Goal: Task Accomplishment & Management: Complete application form

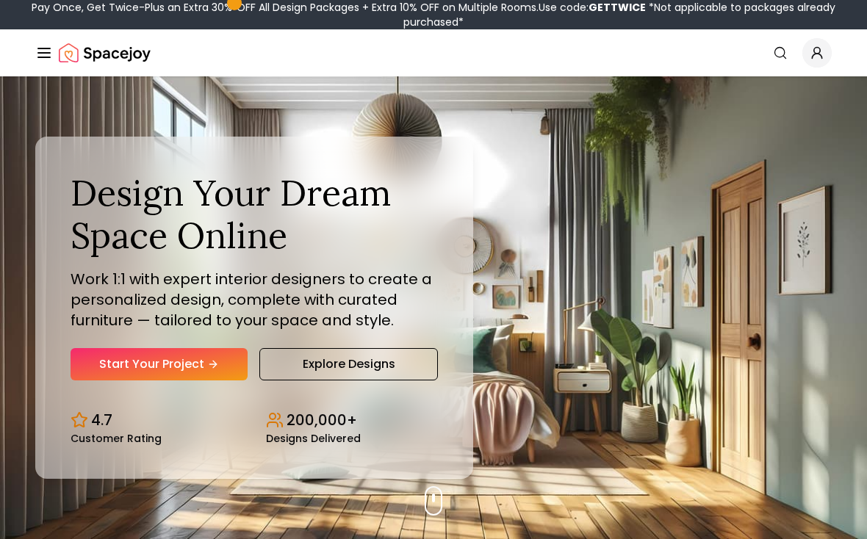
click at [167, 381] on link "Start Your Project" at bounding box center [159, 364] width 177 height 32
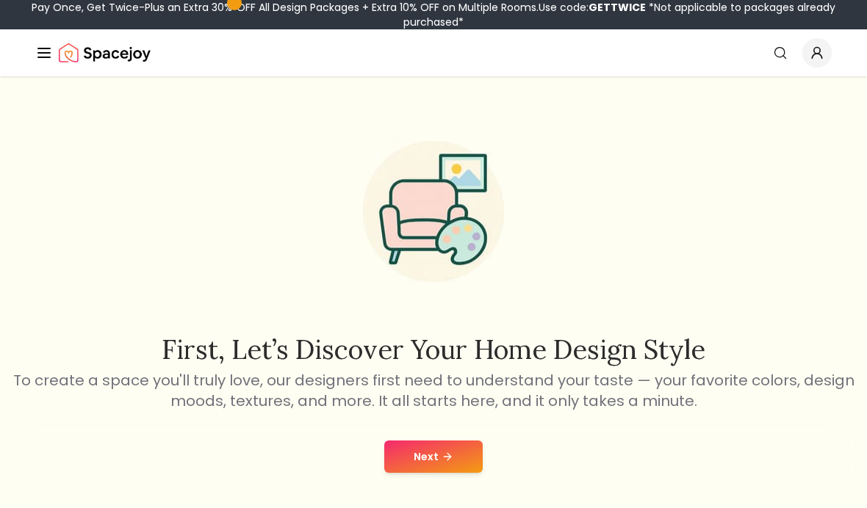
click at [428, 462] on button "Next" at bounding box center [433, 457] width 98 height 32
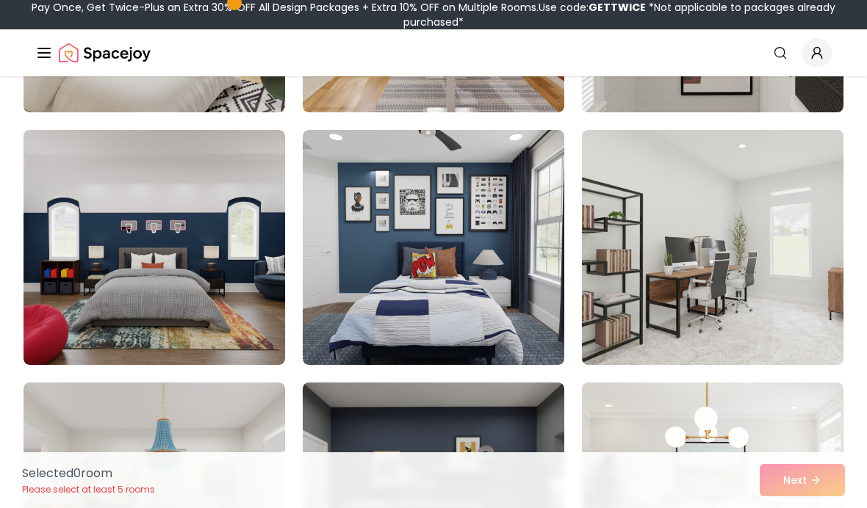
scroll to position [577, 0]
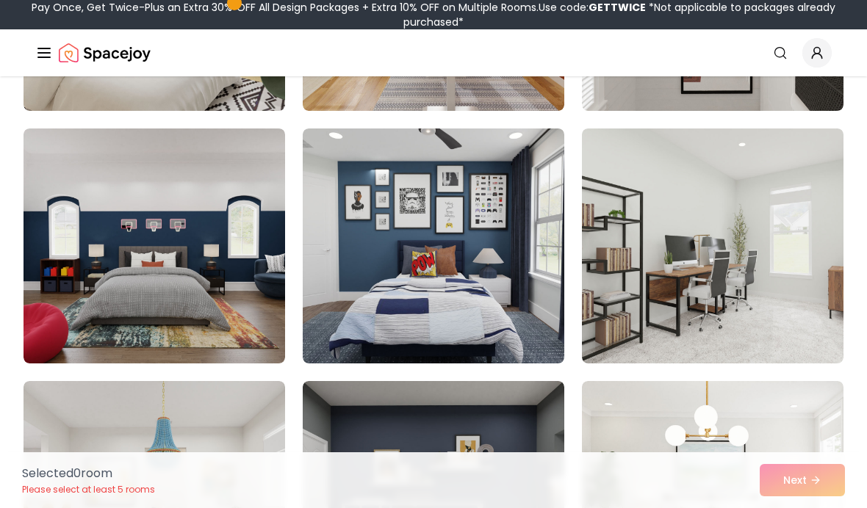
click at [508, 240] on img at bounding box center [434, 246] width 262 height 235
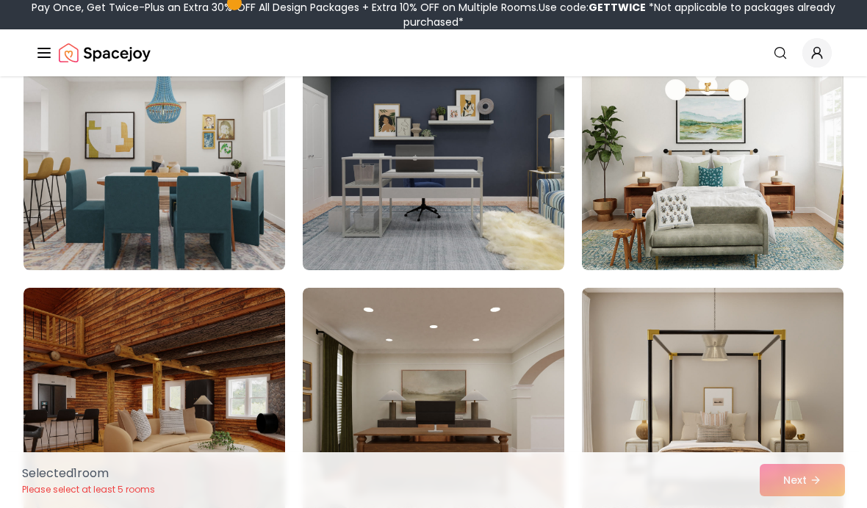
scroll to position [930, 0]
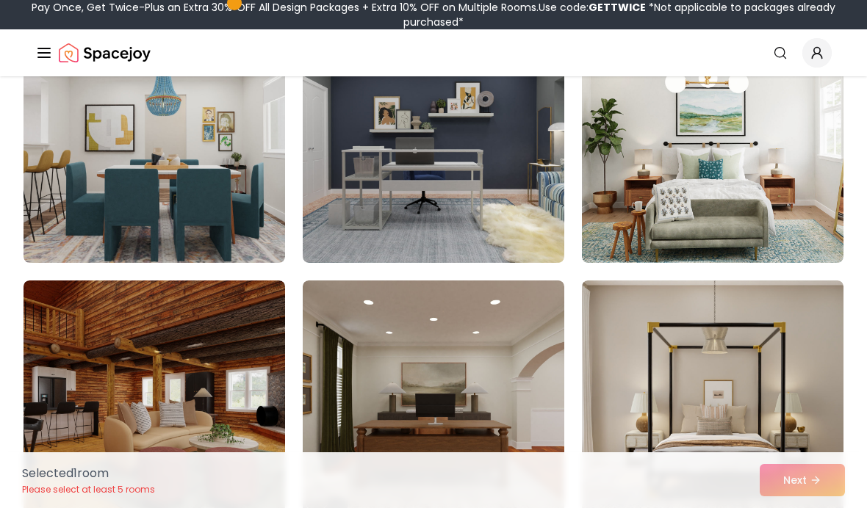
click at [519, 200] on img at bounding box center [434, 145] width 262 height 235
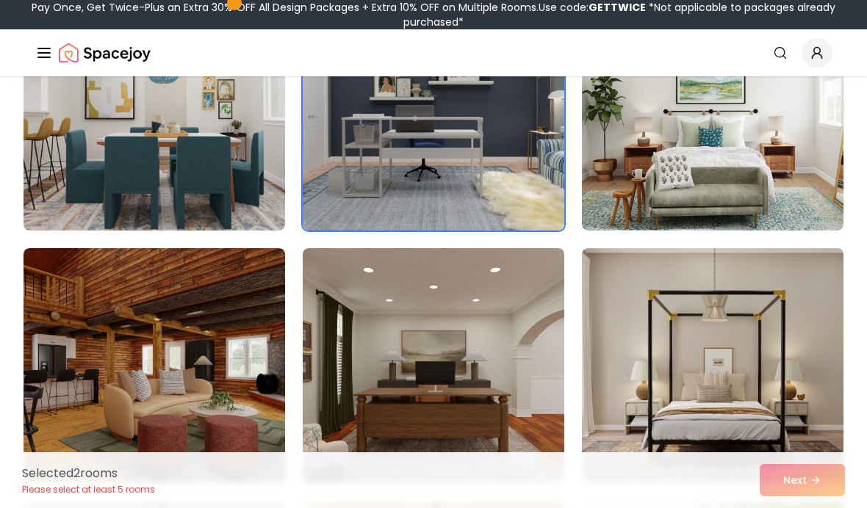
scroll to position [1012, 0]
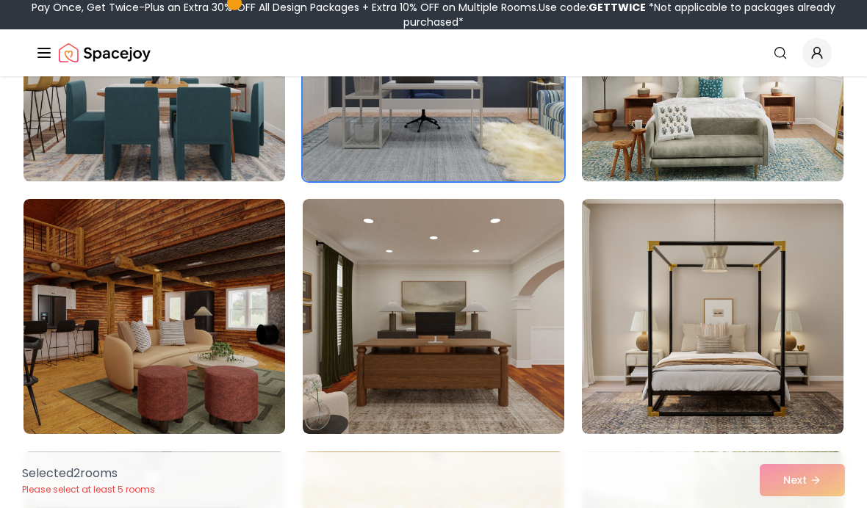
click at [479, 308] on img at bounding box center [434, 316] width 262 height 235
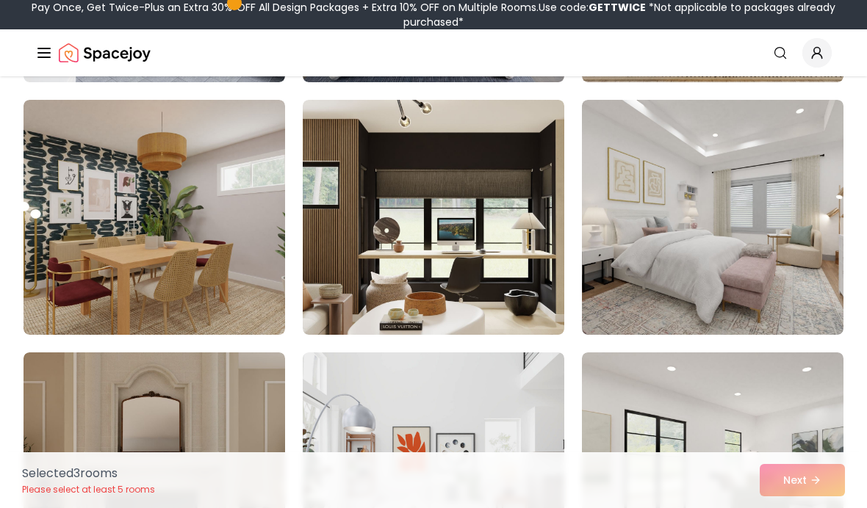
click at [734, 135] on img at bounding box center [713, 217] width 262 height 235
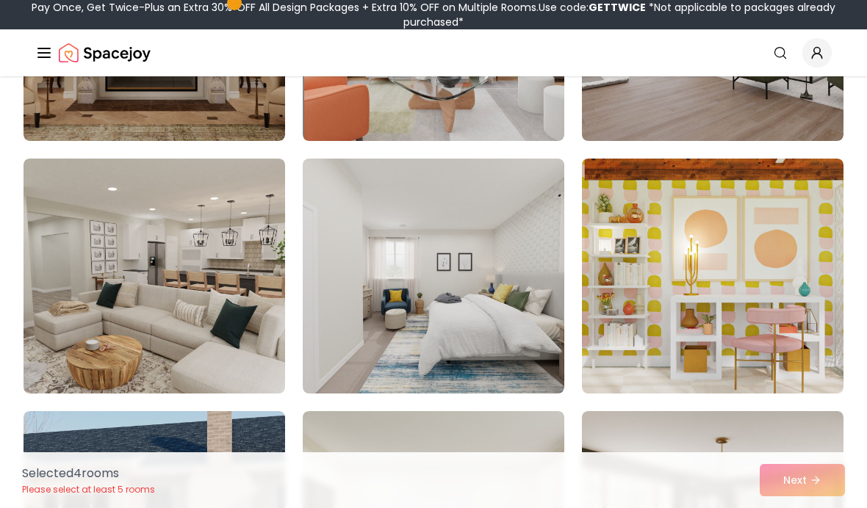
scroll to position [3599, 0]
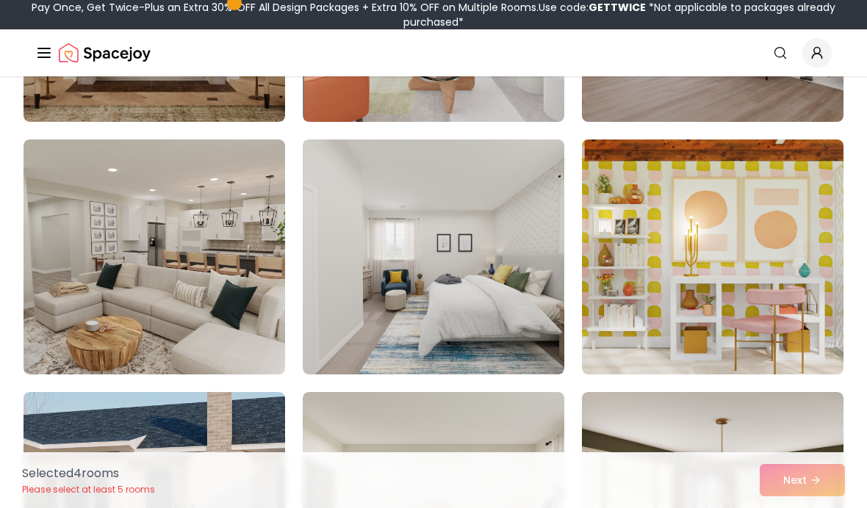
click at [508, 223] on img at bounding box center [434, 257] width 262 height 235
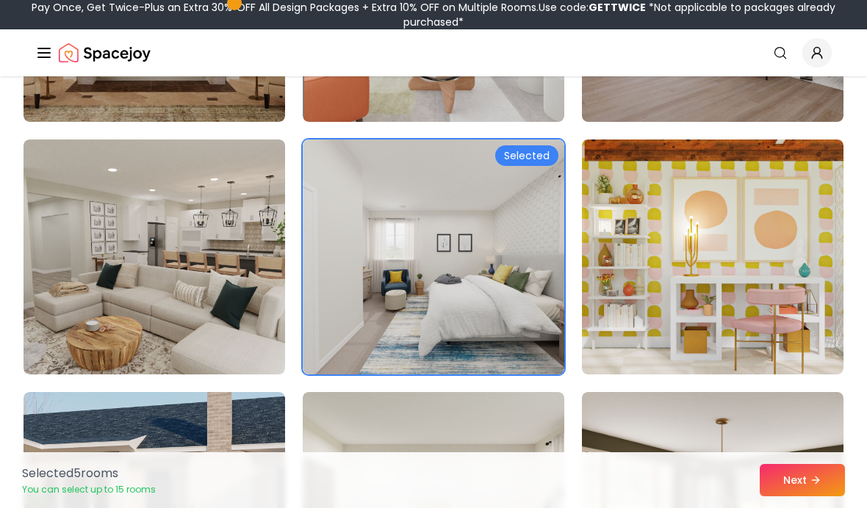
click at [813, 487] on button "Next" at bounding box center [802, 480] width 85 height 32
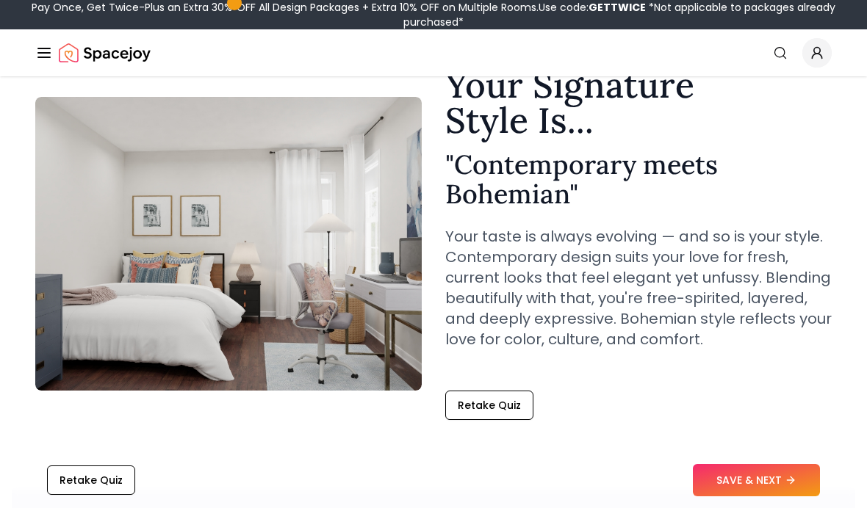
scroll to position [71, 0]
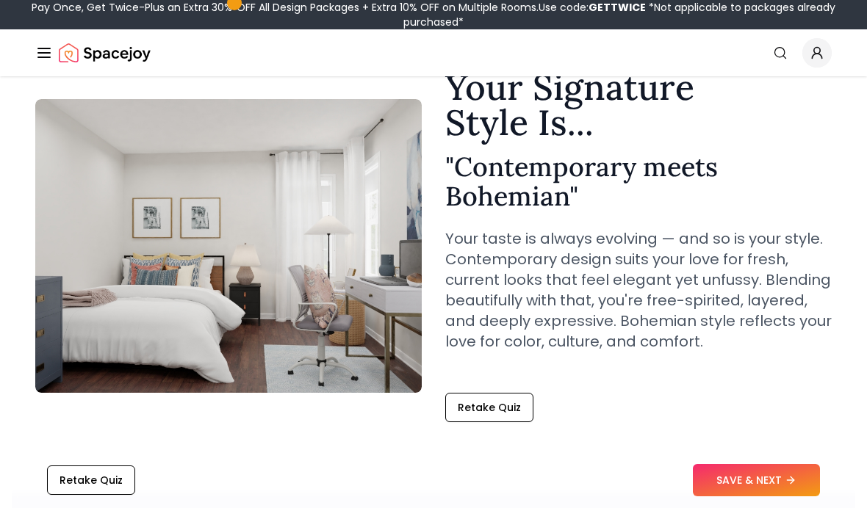
click at [766, 471] on button "SAVE & NEXT" at bounding box center [756, 480] width 127 height 32
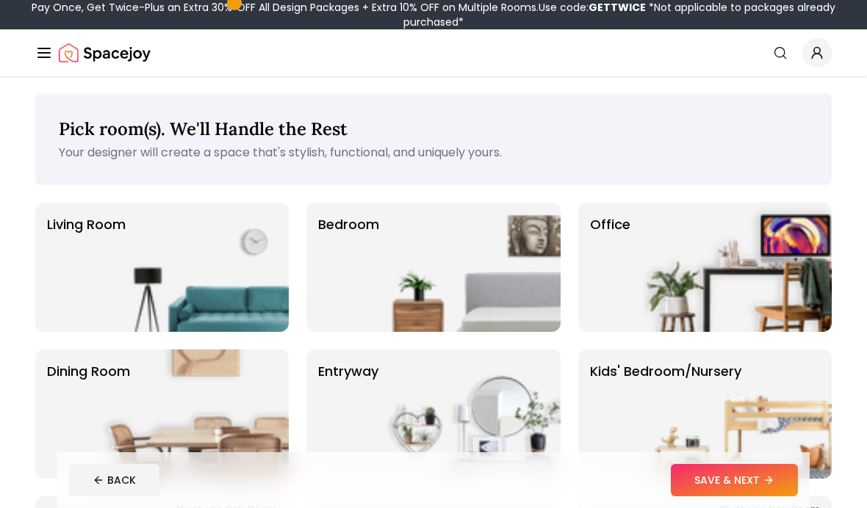
click at [487, 259] on img at bounding box center [467, 267] width 188 height 129
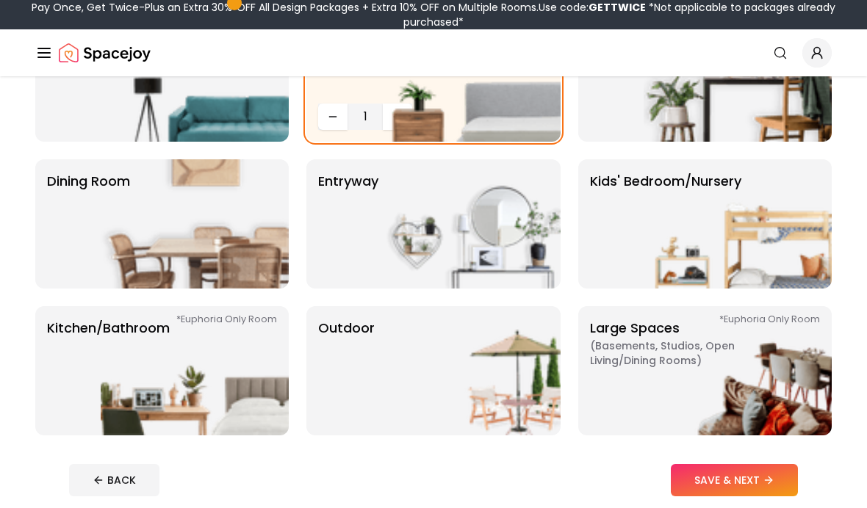
scroll to position [214, 0]
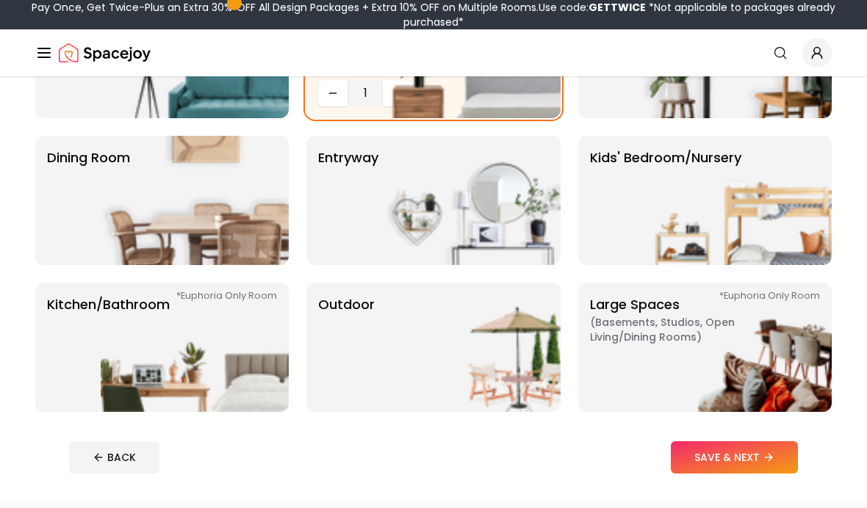
click at [754, 457] on button "SAVE & NEXT" at bounding box center [734, 458] width 127 height 32
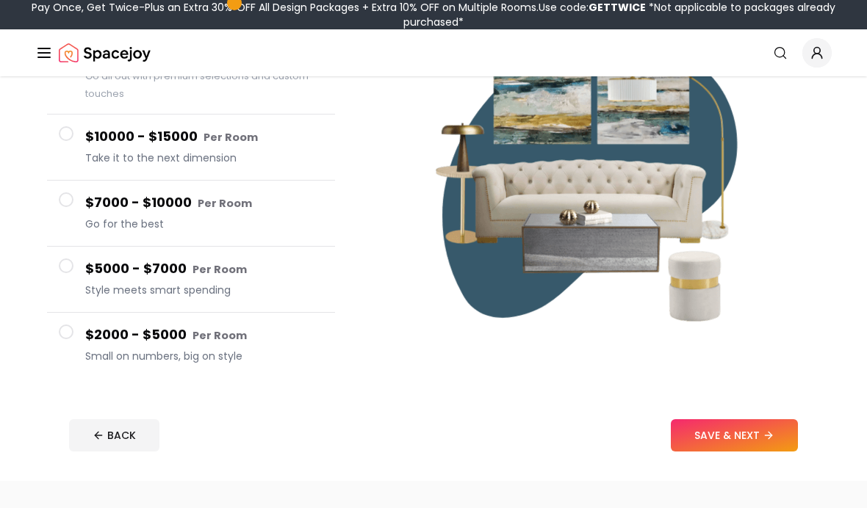
scroll to position [206, 0]
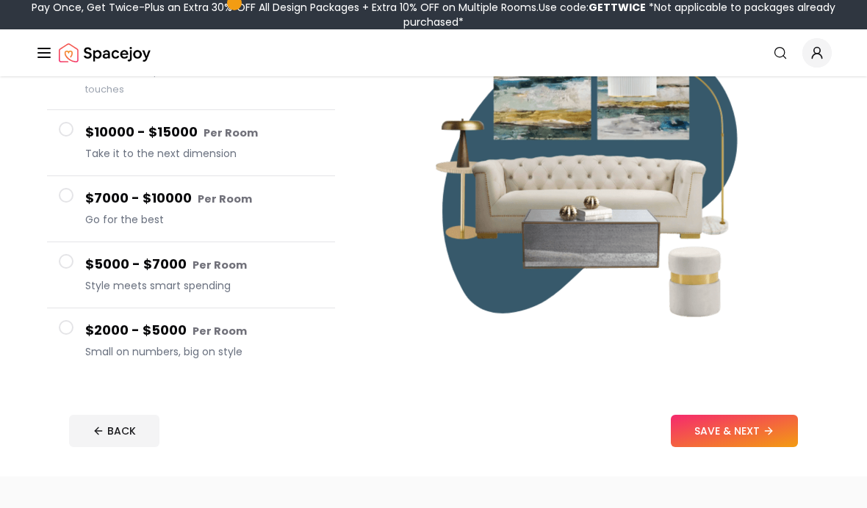
click at [749, 428] on button "SAVE & NEXT" at bounding box center [734, 431] width 127 height 32
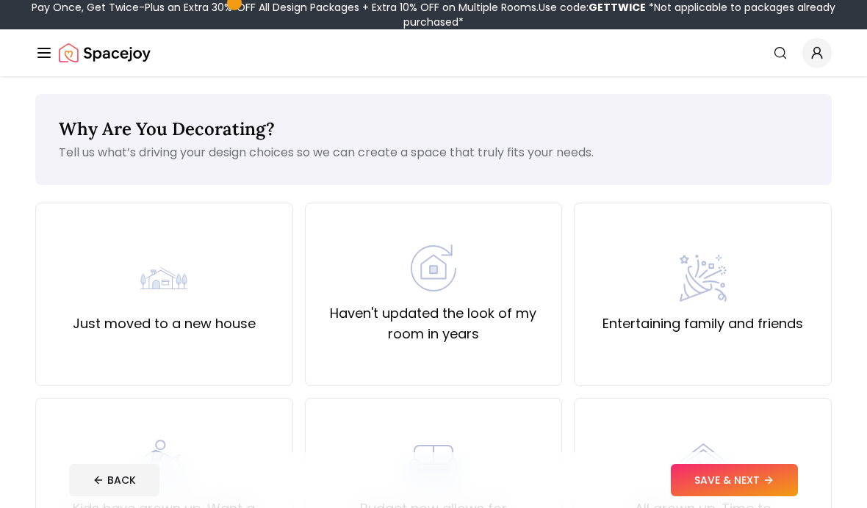
click at [506, 259] on div "Haven't updated the look of my room in years" at bounding box center [433, 295] width 233 height 100
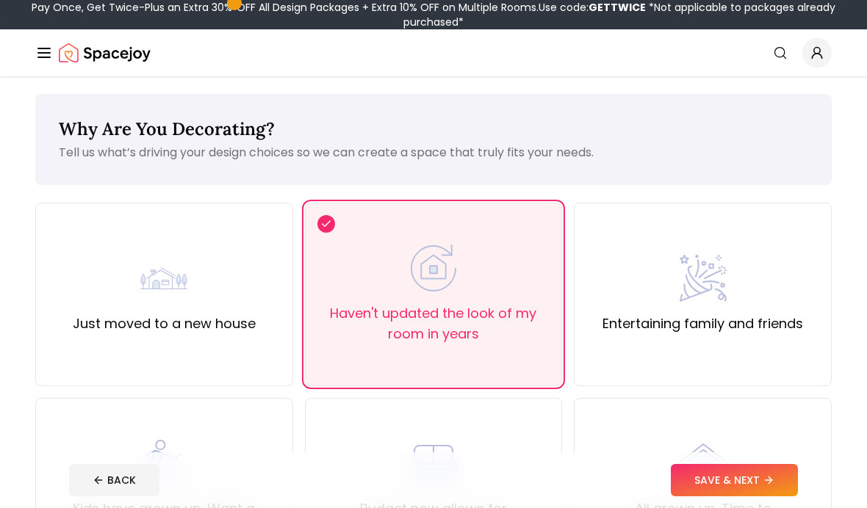
click at [741, 475] on button "SAVE & NEXT" at bounding box center [734, 480] width 127 height 32
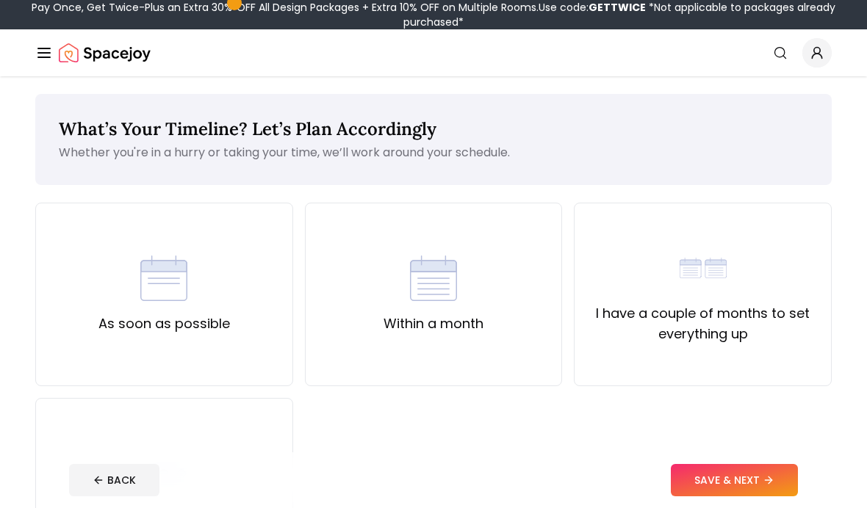
click at [231, 258] on div "As soon as possible" at bounding box center [164, 295] width 258 height 184
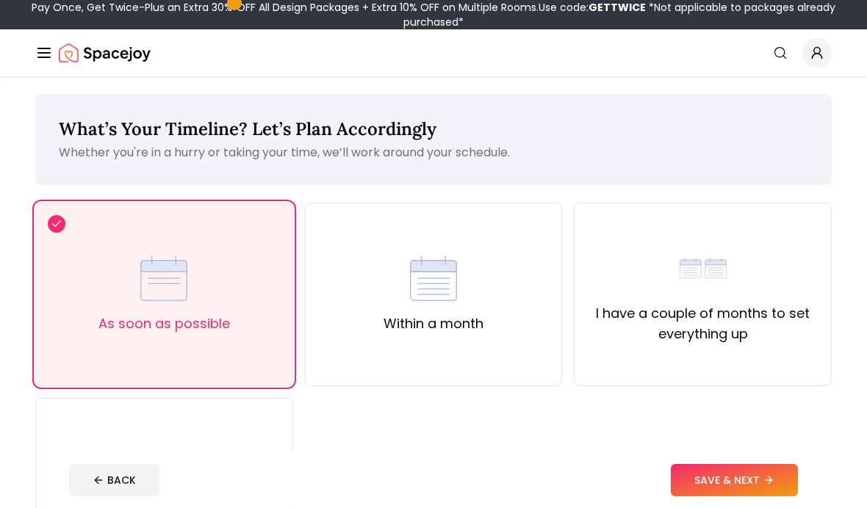
click at [733, 475] on button "SAVE & NEXT" at bounding box center [734, 480] width 127 height 32
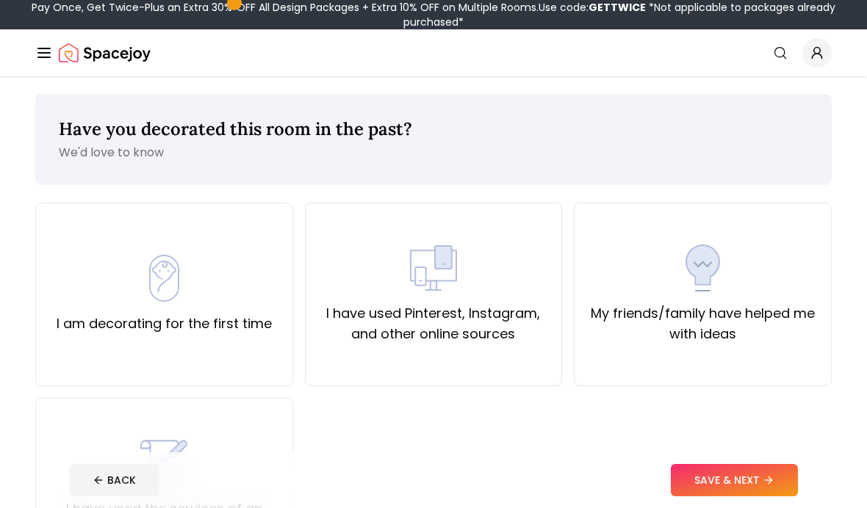
click at [238, 284] on div "I am decorating for the first time" at bounding box center [164, 294] width 215 height 79
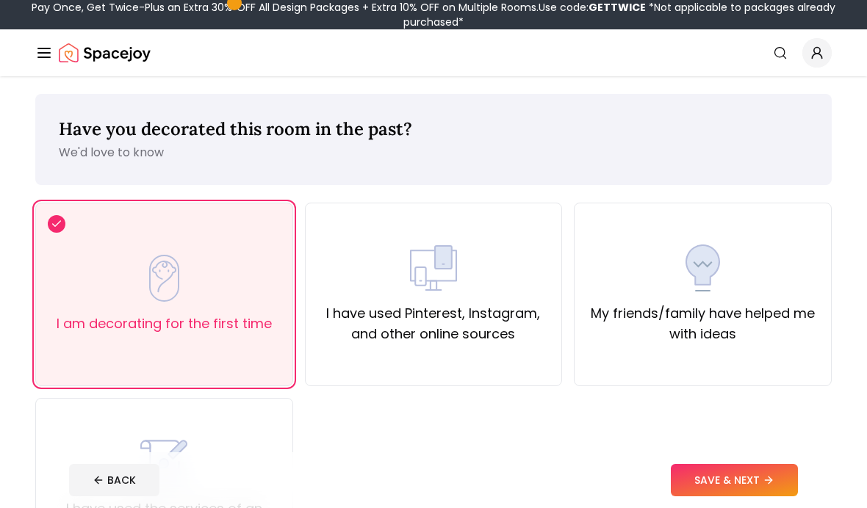
click at [716, 475] on button "SAVE & NEXT" at bounding box center [734, 480] width 127 height 32
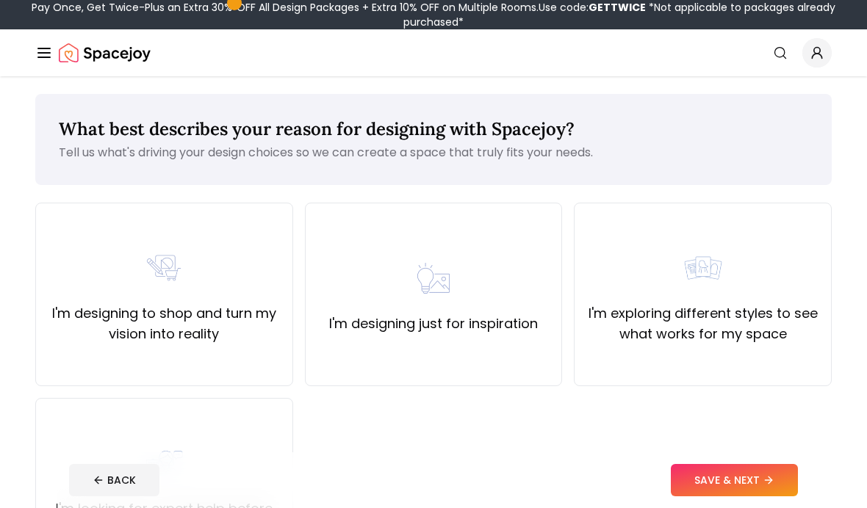
click at [253, 307] on label "I'm designing to shop and turn my vision into reality" at bounding box center [164, 323] width 233 height 41
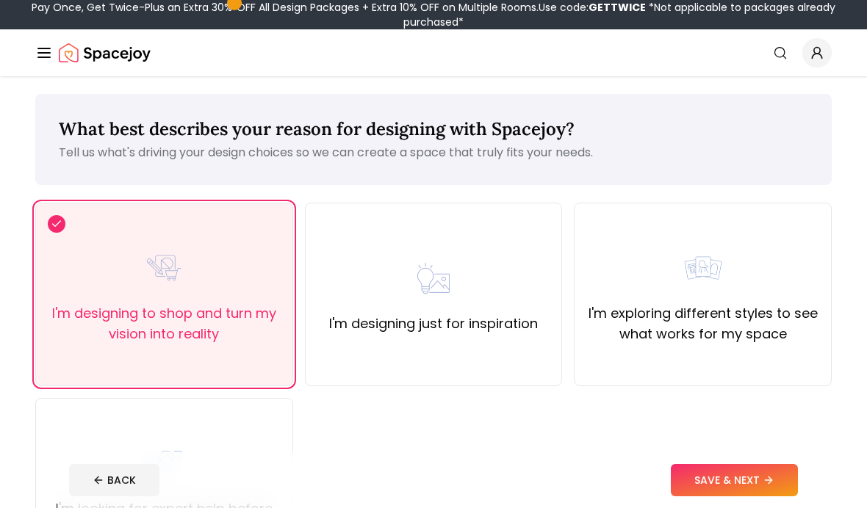
click at [711, 475] on button "SAVE & NEXT" at bounding box center [734, 480] width 127 height 32
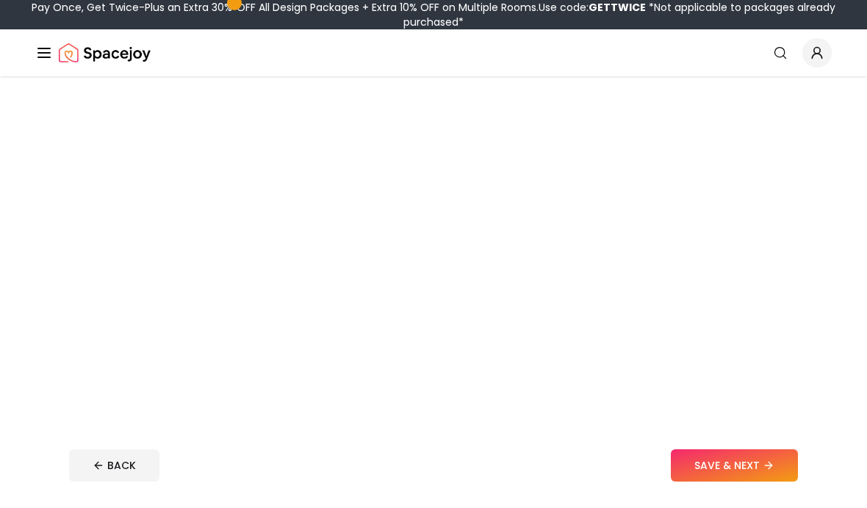
scroll to position [214, 0]
